Goal: Navigation & Orientation: Find specific page/section

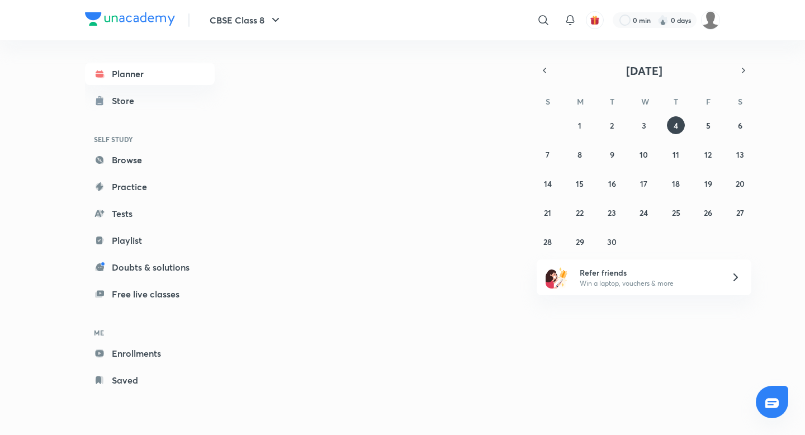
click at [697, 17] on div "0 min 0 days" at bounding box center [661, 20] width 116 height 19
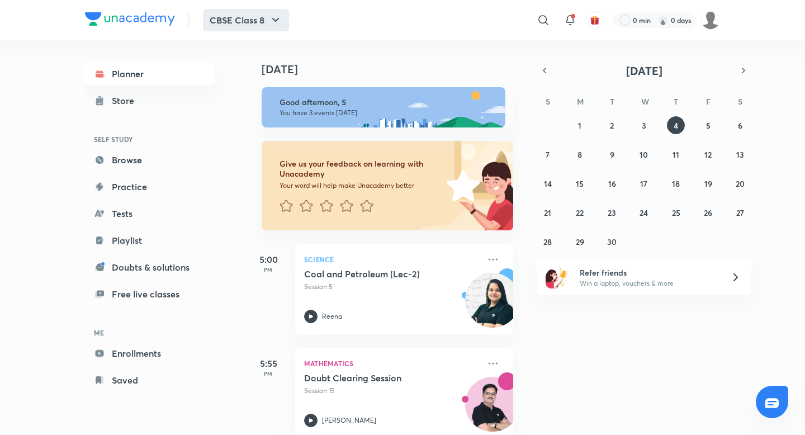
click at [244, 23] on button "CBSE Class 8" at bounding box center [246, 20] width 86 height 22
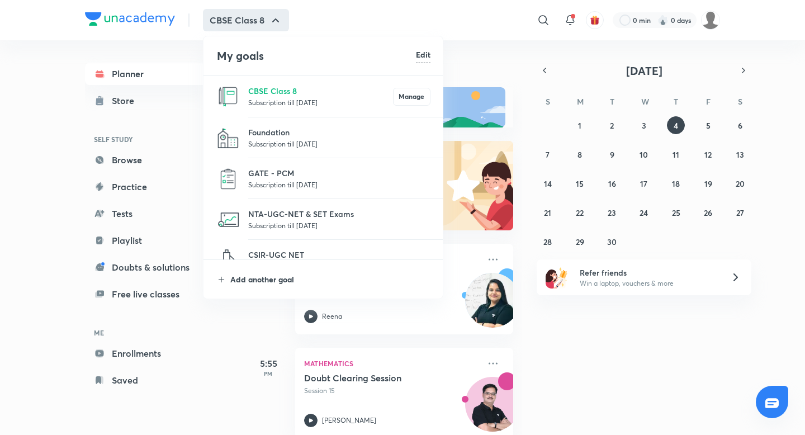
click at [260, 275] on p "Add another goal" at bounding box center [330, 279] width 200 height 12
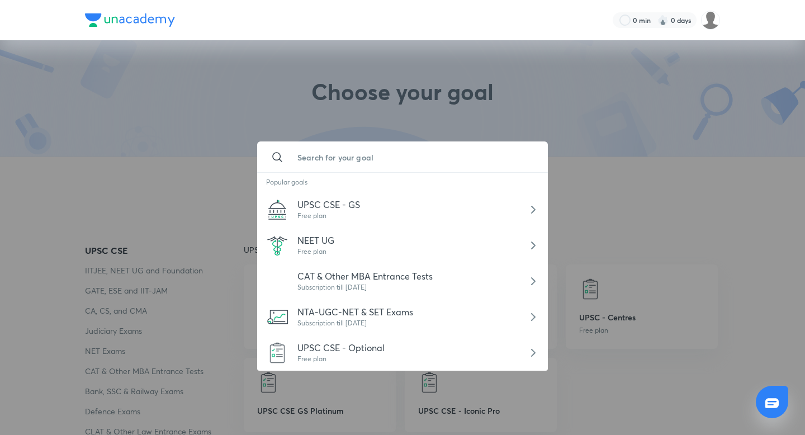
click at [319, 160] on input "text" at bounding box center [413, 157] width 250 height 30
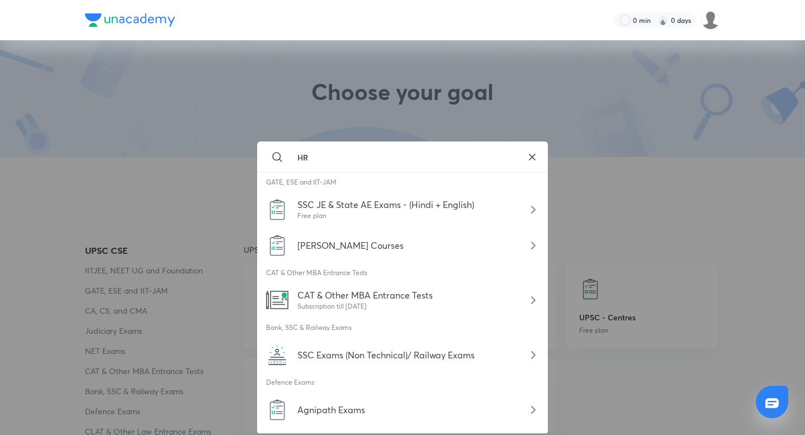
type input "HR"
click at [535, 159] on icon at bounding box center [531, 156] width 13 height 13
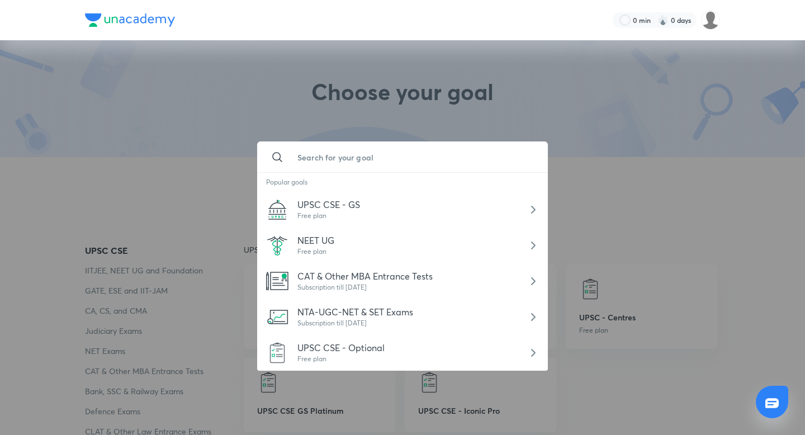
click at [482, 115] on h1 "Choose your goal" at bounding box center [402, 98] width 182 height 40
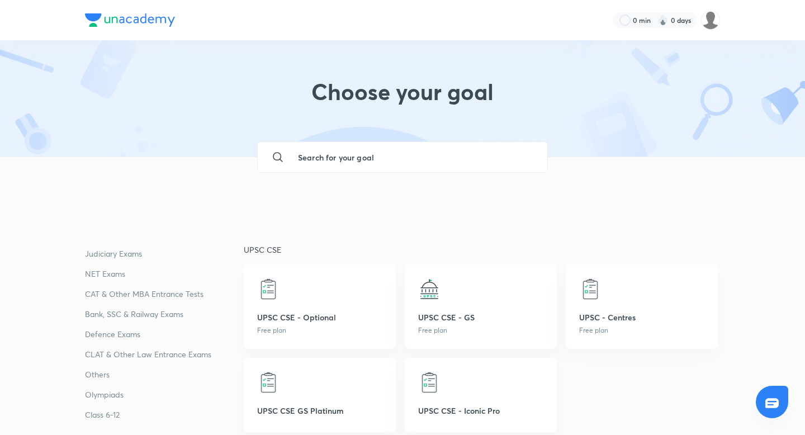
scroll to position [78, 0]
